Goal: Task Accomplishment & Management: Use online tool/utility

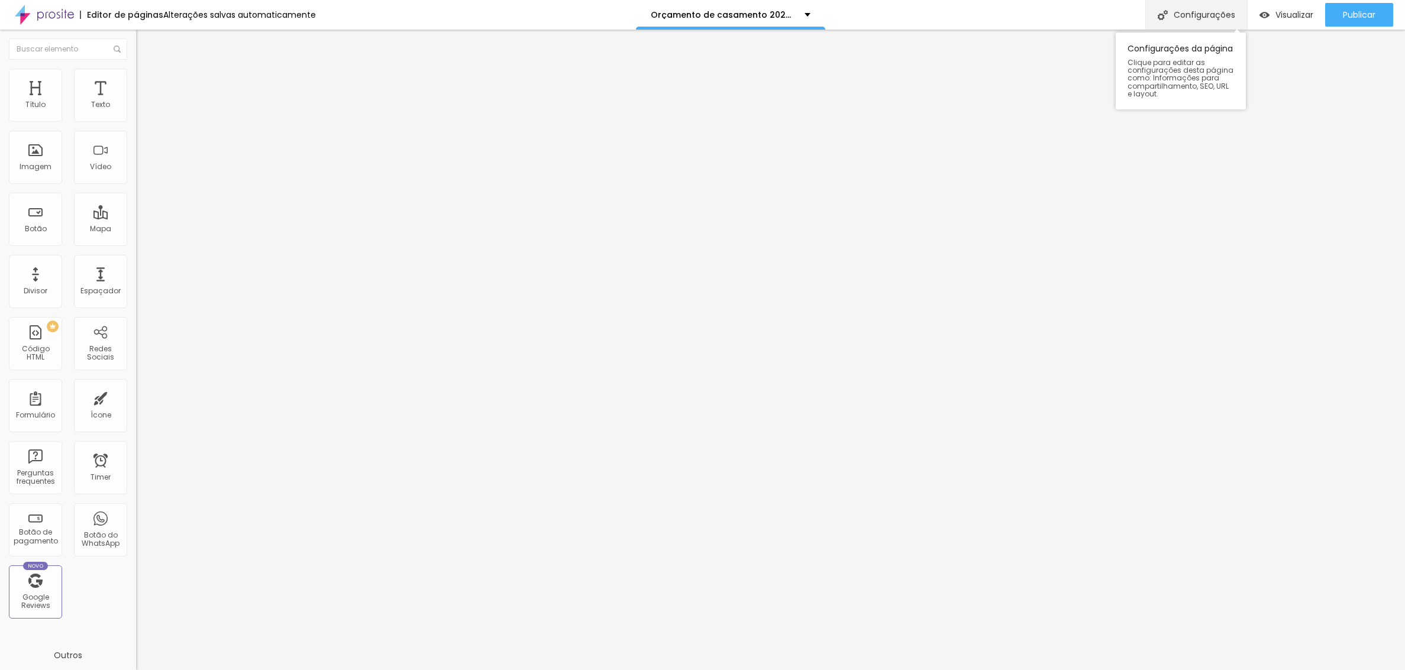
click at [1201, 14] on div "Configurações" at bounding box center [1196, 15] width 102 height 30
